Goal: Transaction & Acquisition: Subscribe to service/newsletter

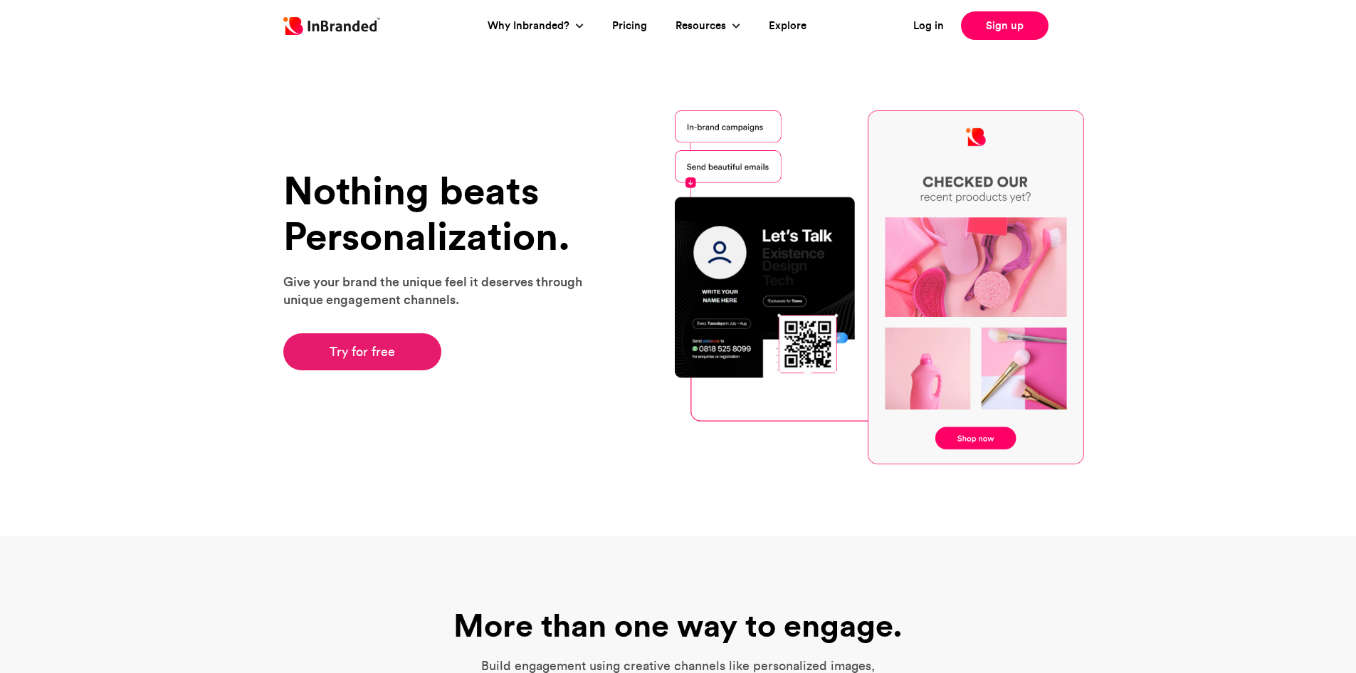
click at [367, 362] on link "Try for free" at bounding box center [362, 351] width 159 height 37
